Goal: Transaction & Acquisition: Purchase product/service

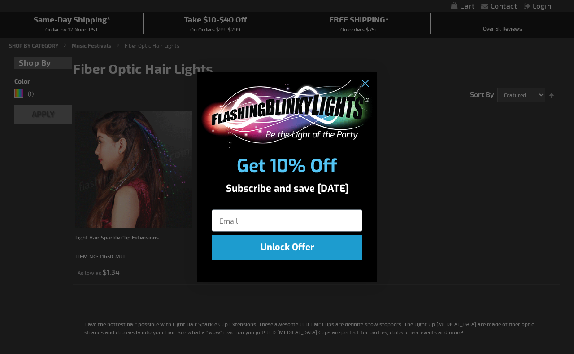
scroll to position [30, 0]
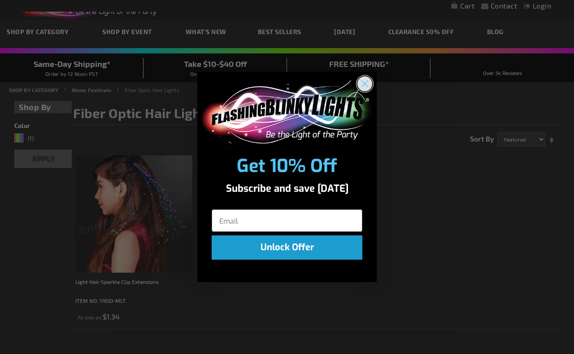
click at [365, 83] on circle "Close dialog" at bounding box center [365, 83] width 15 height 15
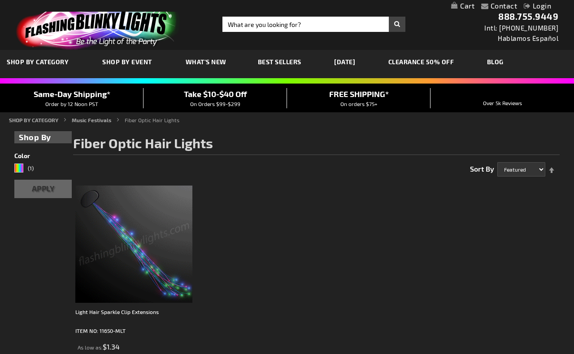
scroll to position [0, 0]
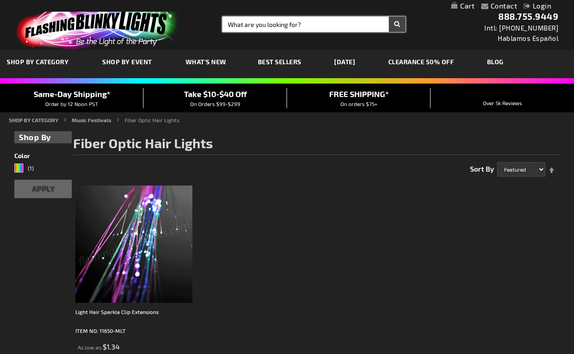
click at [293, 26] on input "Search" at bounding box center [314, 24] width 183 height 15
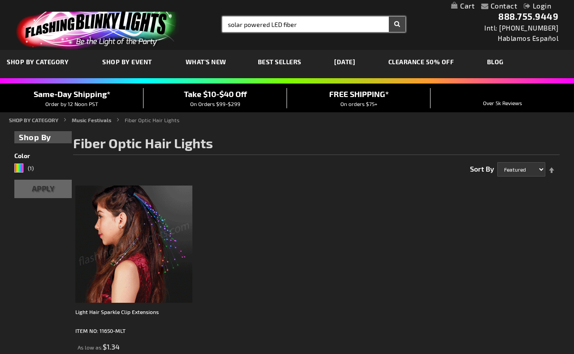
type input "solar powered LED fiber"
click at [397, 24] on button "Search" at bounding box center [397, 24] width 17 height 15
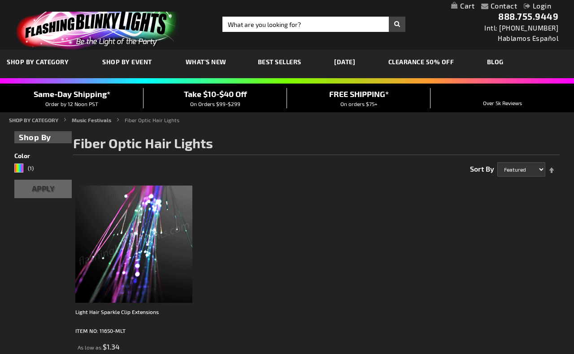
click at [135, 226] on img at bounding box center [133, 243] width 117 height 117
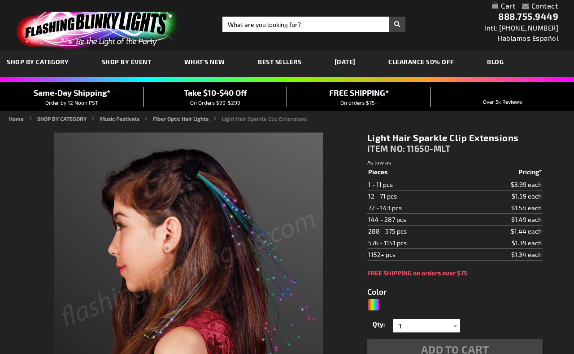
type input "5659"
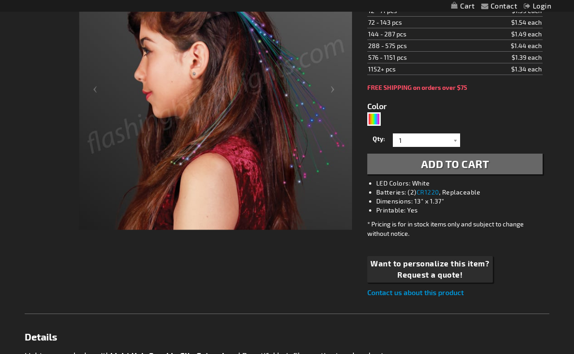
scroll to position [183, 0]
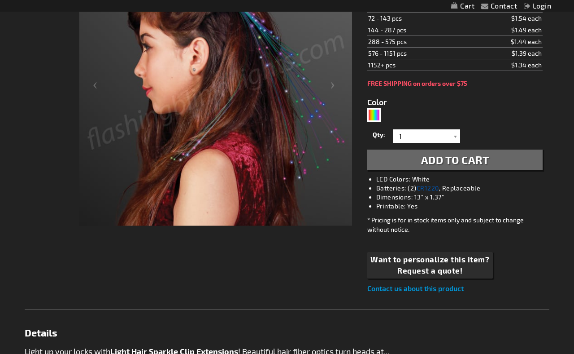
click at [433, 188] on link "CR1220" at bounding box center [428, 188] width 22 height 8
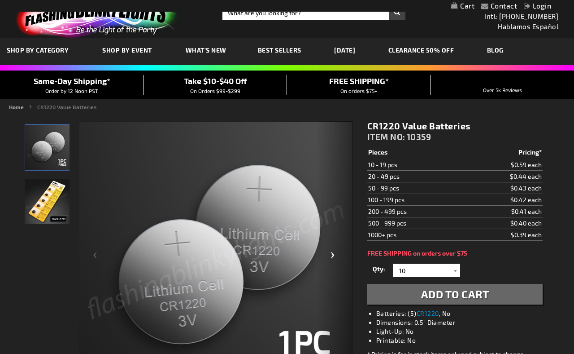
scroll to position [12, 0]
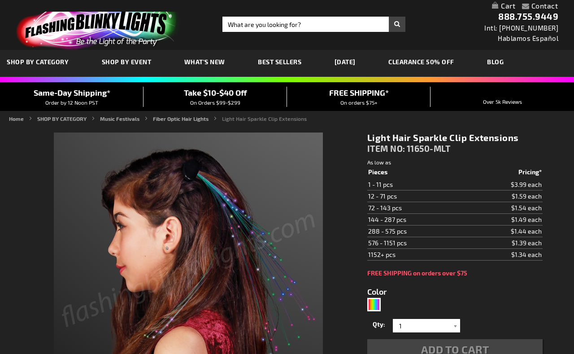
scroll to position [183, 0]
